Goal: Task Accomplishment & Management: Manage account settings

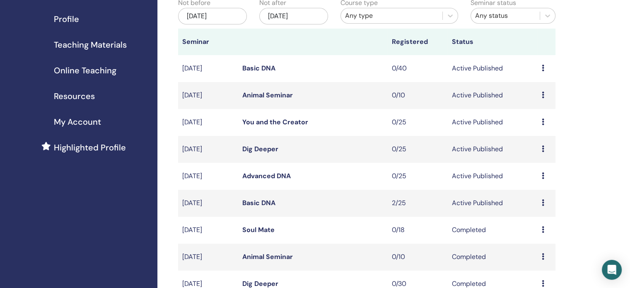
scroll to position [124, 0]
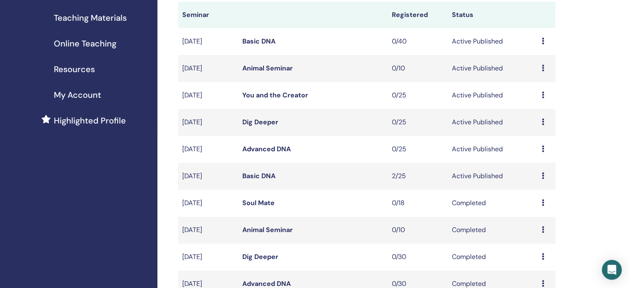
click at [253, 175] on link "Basic DNA" at bounding box center [258, 175] width 33 height 9
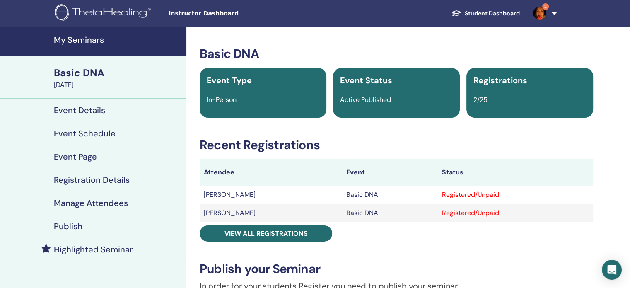
click at [67, 226] on h4 "Publish" at bounding box center [68, 226] width 29 height 10
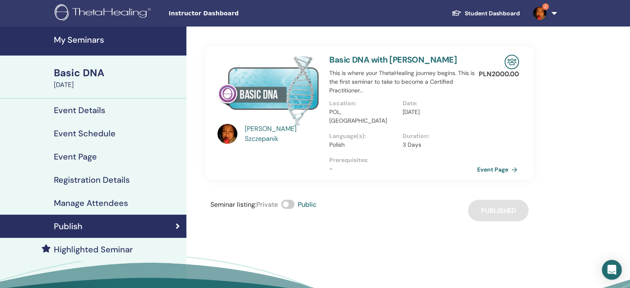
click at [489, 163] on link "Event Page" at bounding box center [498, 169] width 43 height 12
click at [497, 163] on link "Event Page" at bounding box center [498, 169] width 43 height 12
